Goal: Task Accomplishment & Management: Use online tool/utility

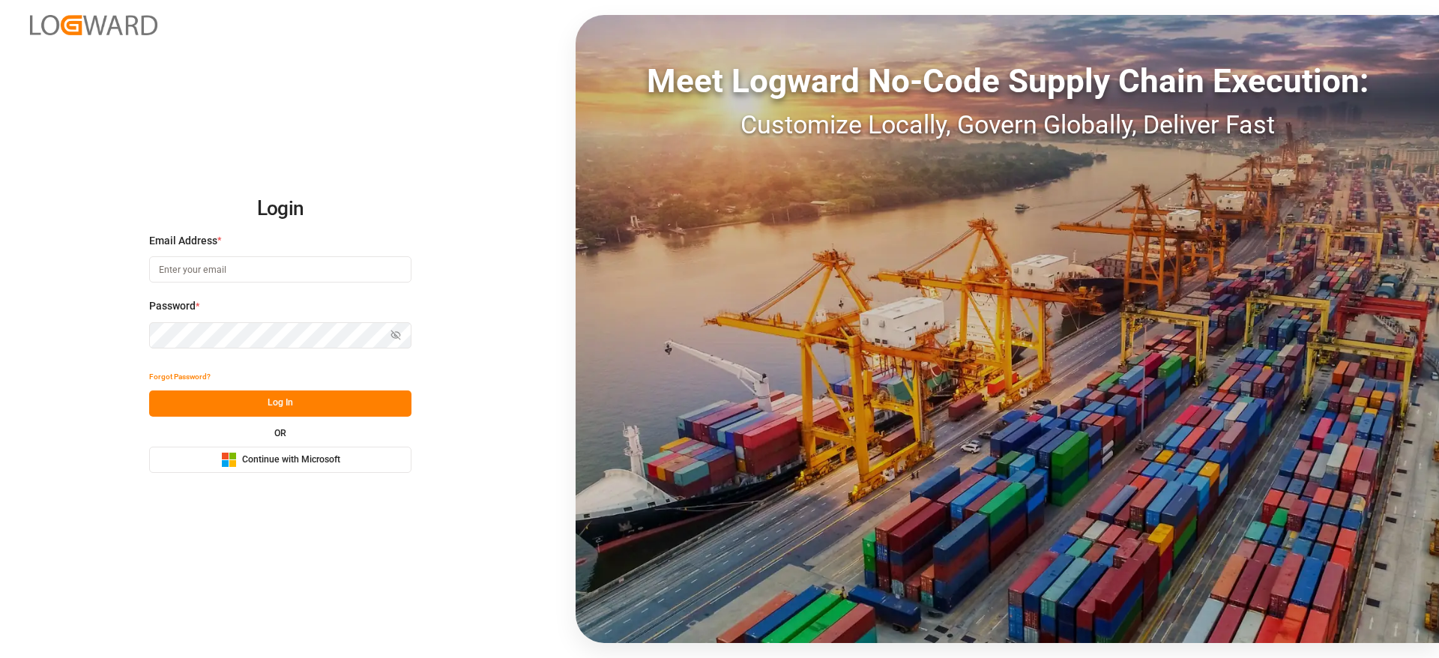
drag, startPoint x: 340, startPoint y: 467, endPoint x: 344, endPoint y: 474, distance: 8.4
click at [341, 466] on button "Microsoft Logo Continue with Microsoft" at bounding box center [280, 460] width 262 height 26
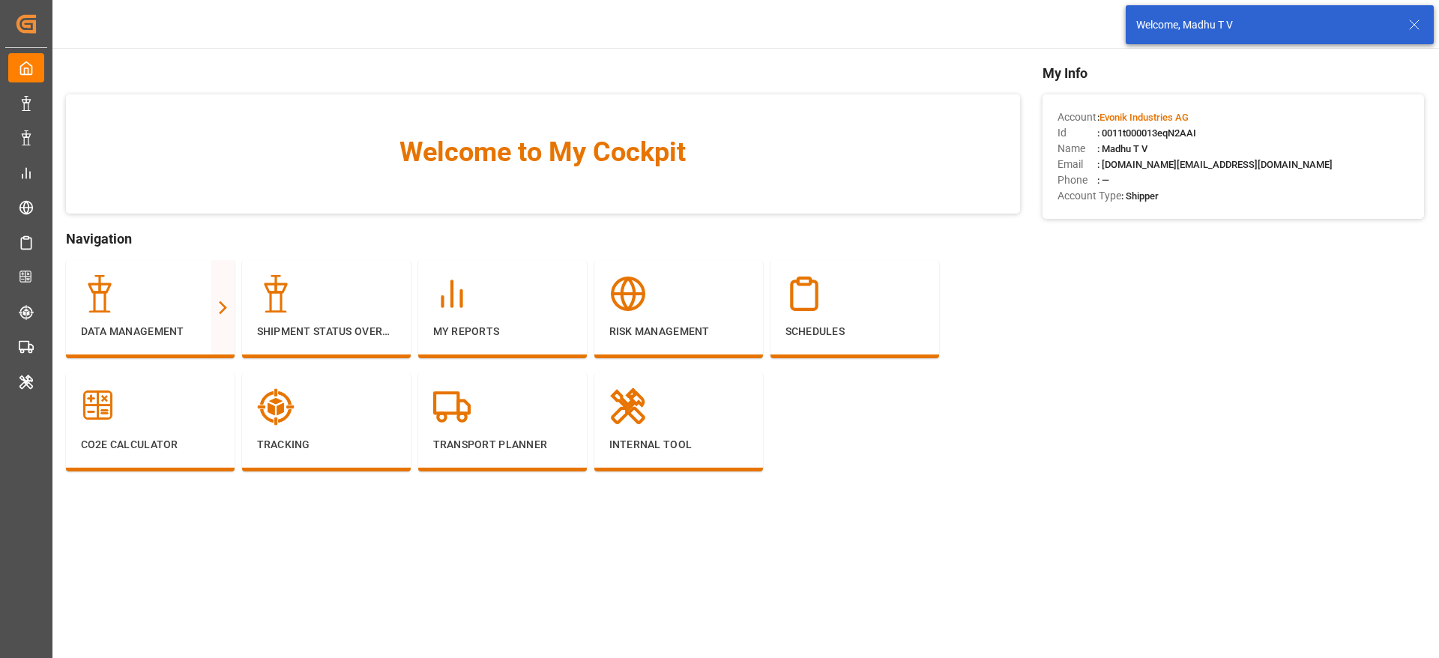
click at [1418, 28] on line at bounding box center [1413, 24] width 9 height 9
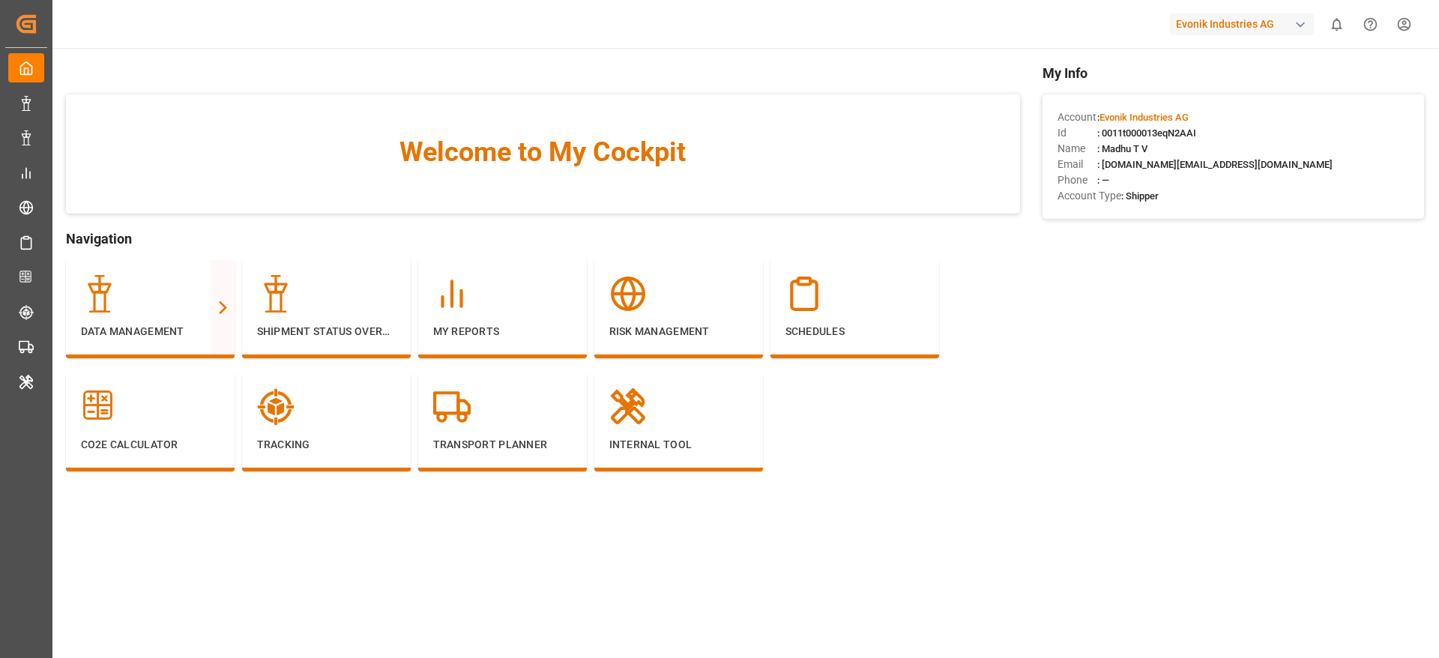
click at [1248, 32] on div "Evonik Industries AG" at bounding box center [1242, 24] width 144 height 22
type input "stepa"
click at [1236, 101] on div "ST [PERSON_NAME]-C6OGII" at bounding box center [1245, 102] width 256 height 34
